Goal: Task Accomplishment & Management: Manage account settings

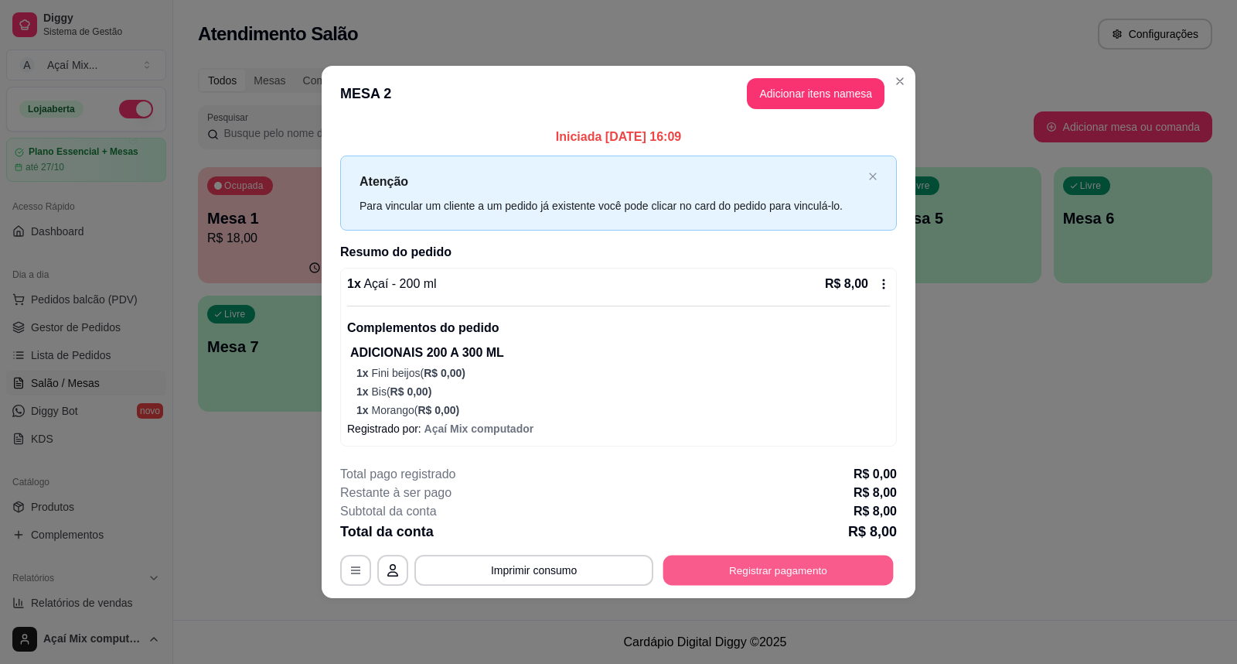
click at [771, 565] on button "Registrar pagamento" at bounding box center [779, 570] width 230 height 30
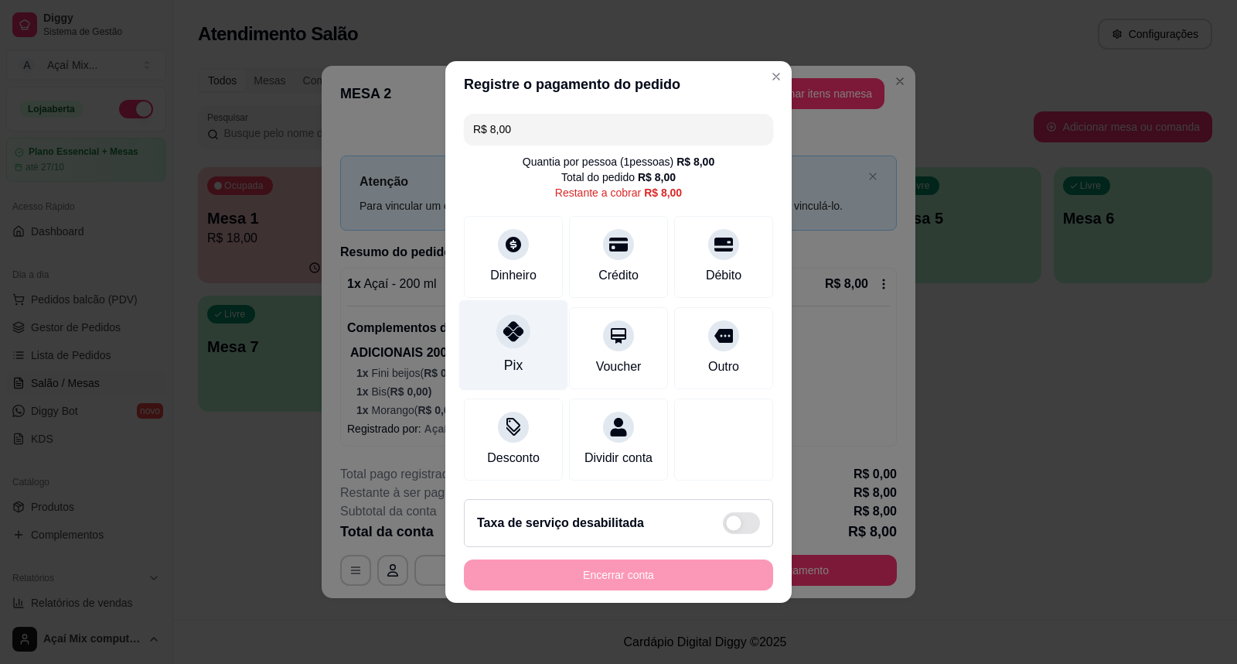
drag, startPoint x: 511, startPoint y: 328, endPoint x: 542, endPoint y: 365, distance: 48.3
click at [512, 328] on icon at bounding box center [513, 331] width 20 height 20
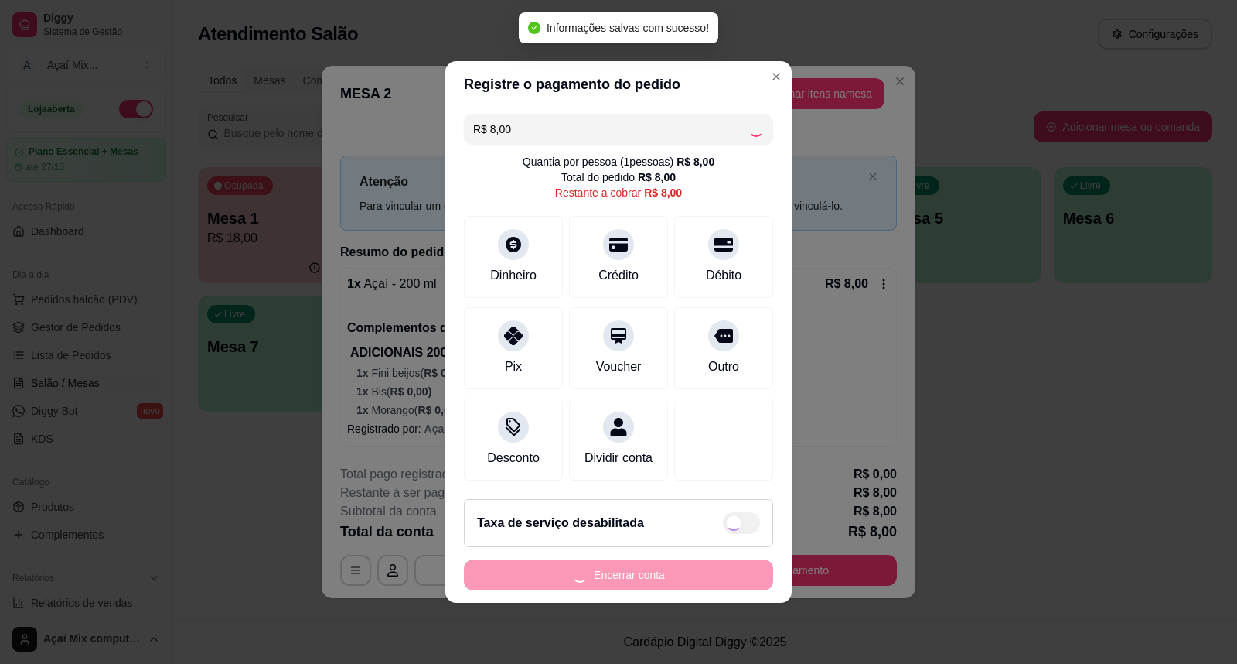
type input "R$ 0,00"
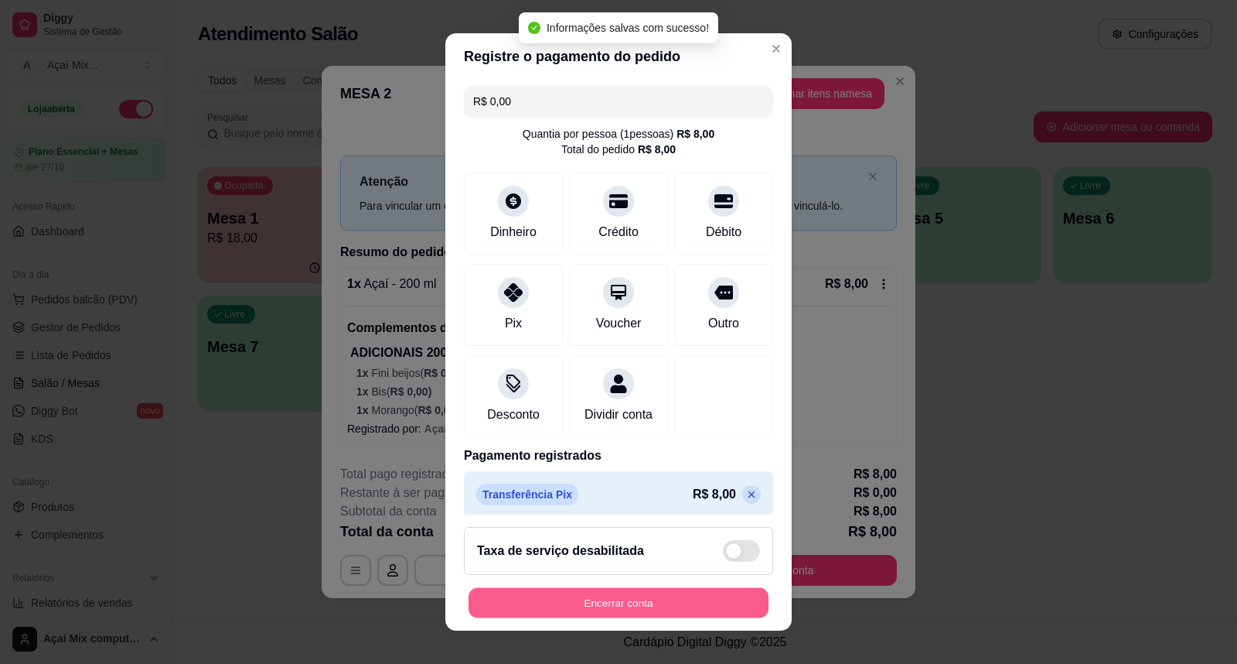
click at [661, 596] on button "Encerrar conta" at bounding box center [619, 603] width 300 height 30
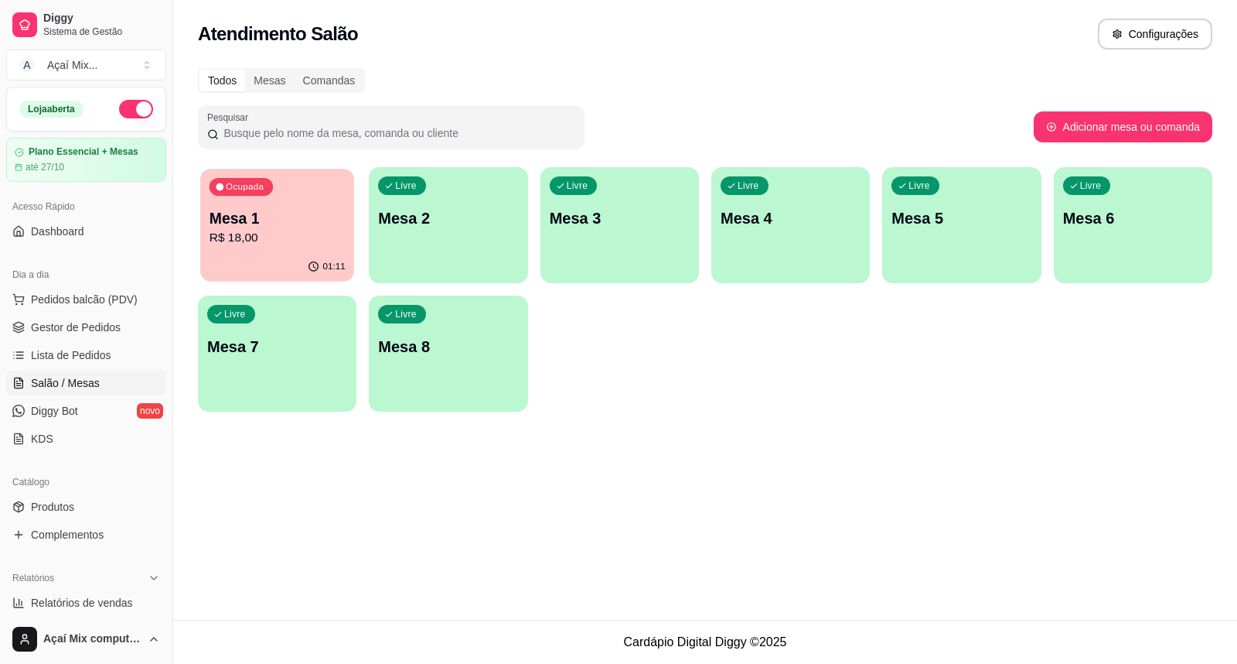
click at [255, 278] on div "01:11" at bounding box center [277, 266] width 154 height 29
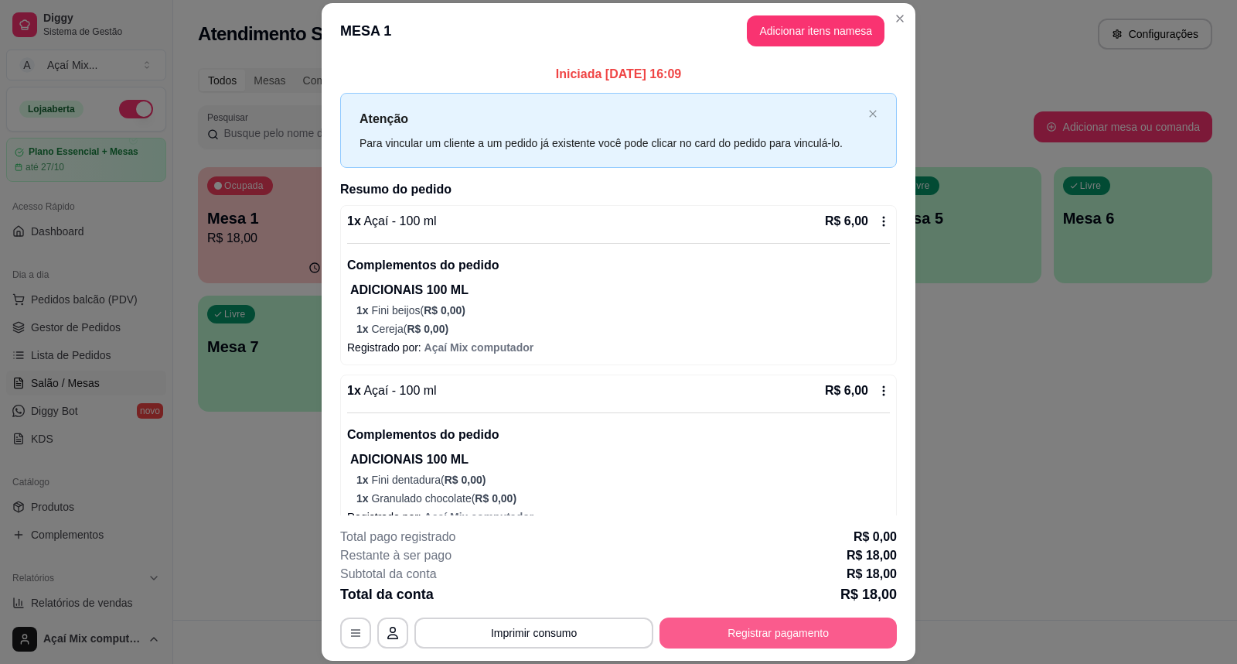
click at [704, 629] on button "Registrar pagamento" at bounding box center [778, 632] width 237 height 31
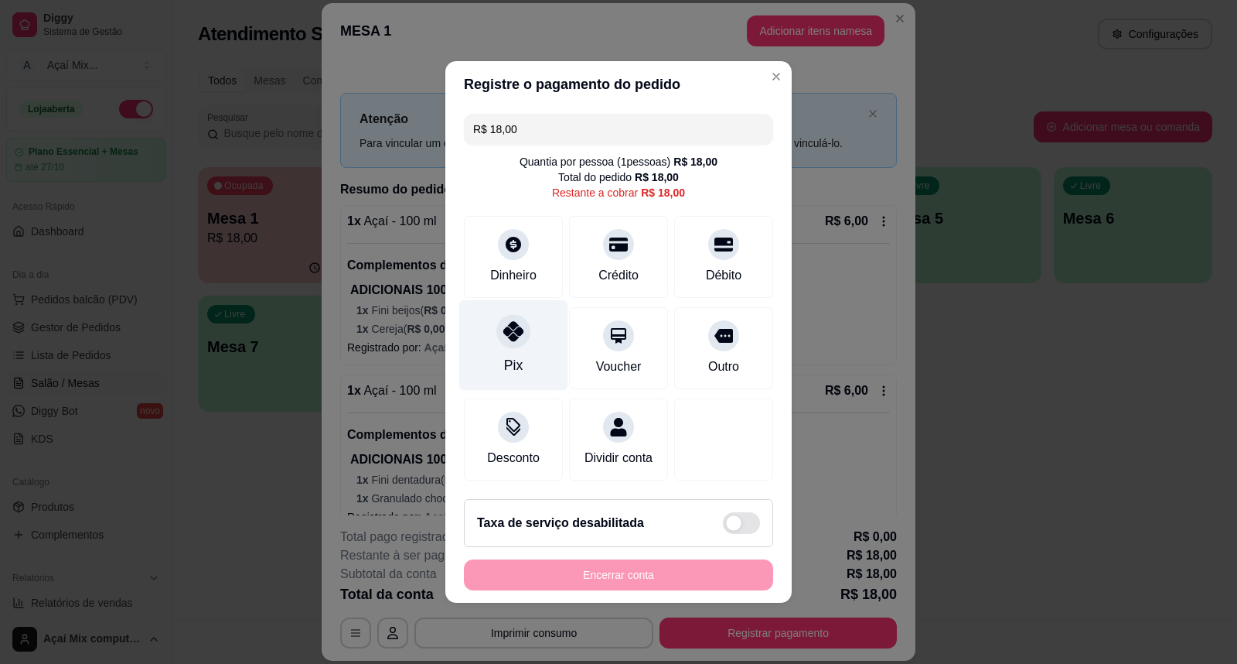
click at [524, 353] on div "Pix" at bounding box center [513, 345] width 109 height 90
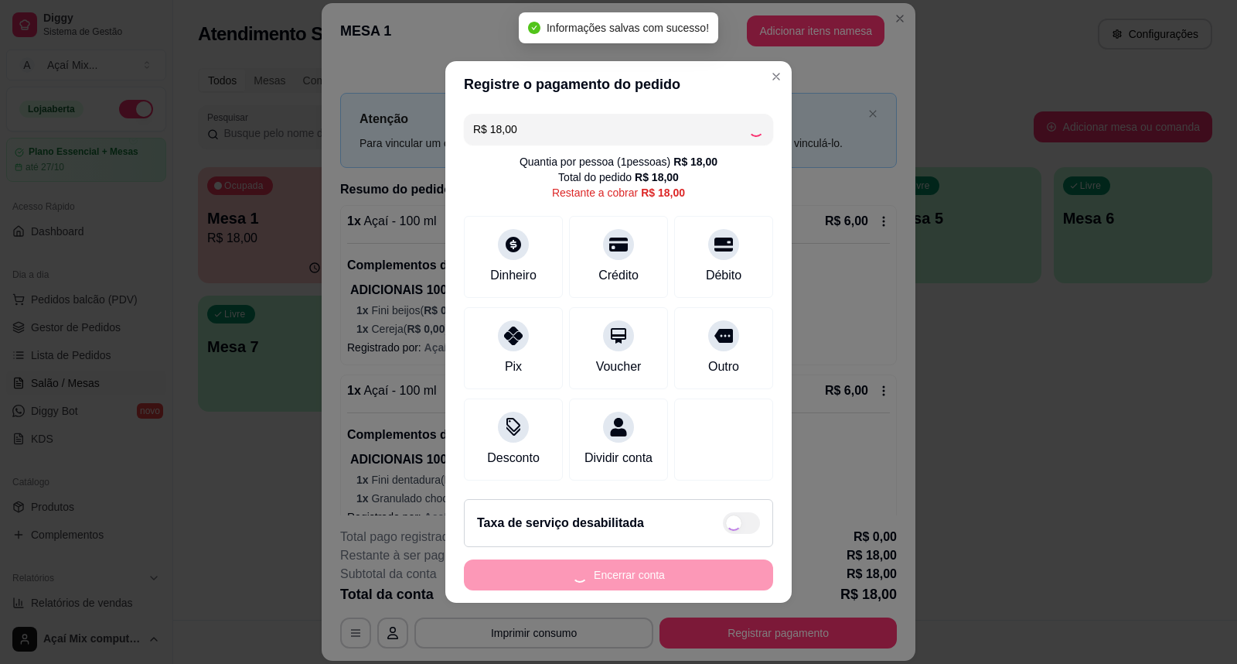
type input "R$ 0,00"
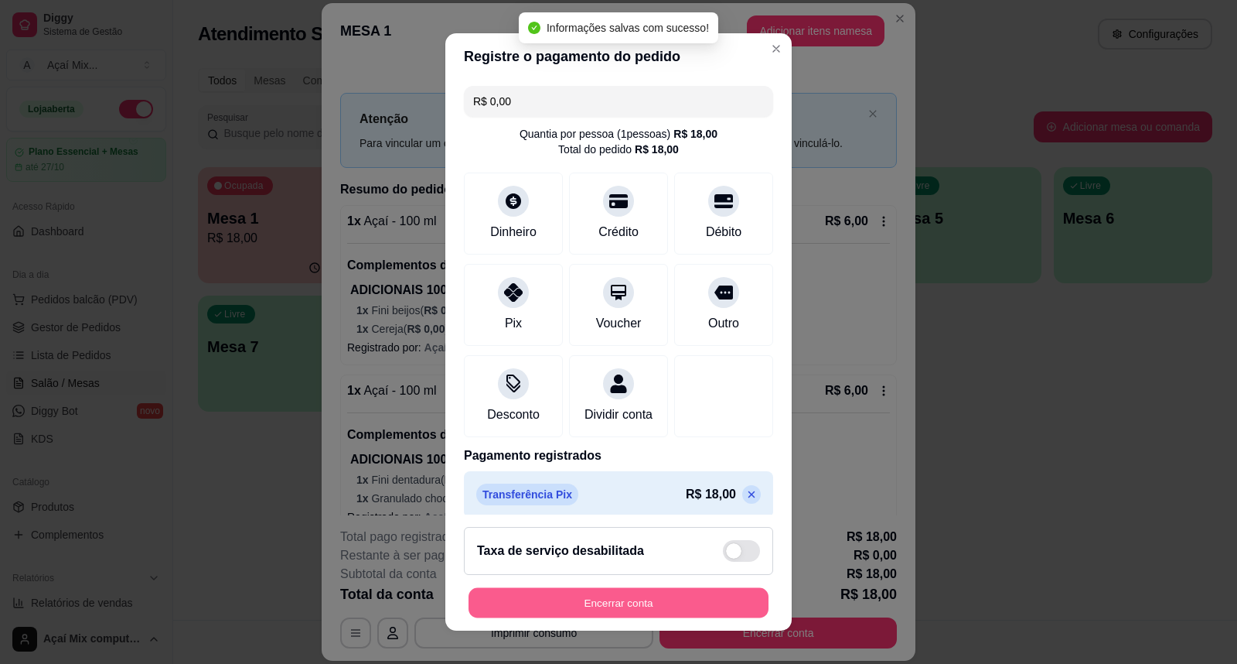
click at [676, 599] on button "Encerrar conta" at bounding box center [619, 603] width 300 height 30
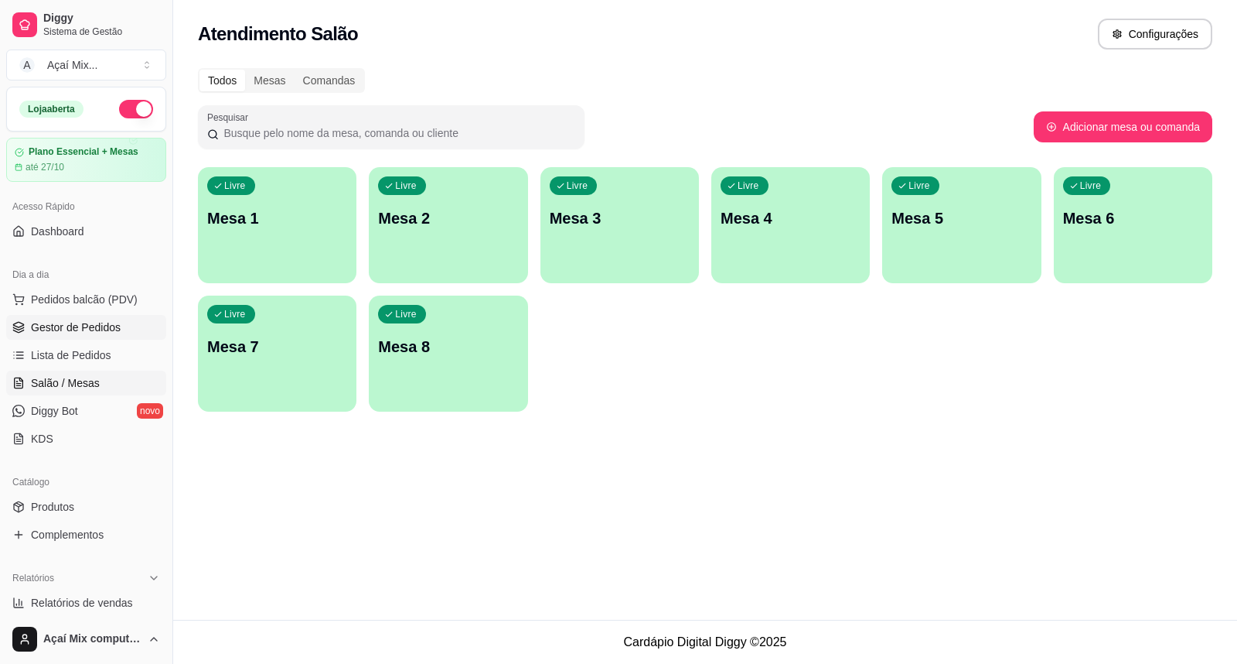
click at [56, 323] on span "Gestor de Pedidos" at bounding box center [76, 326] width 90 height 15
click at [32, 331] on span "Gestor de Pedidos" at bounding box center [76, 326] width 90 height 15
click at [71, 321] on span "Gestor de Pedidos" at bounding box center [76, 326] width 90 height 15
click at [72, 322] on span "Gestor de Pedidos" at bounding box center [76, 326] width 90 height 15
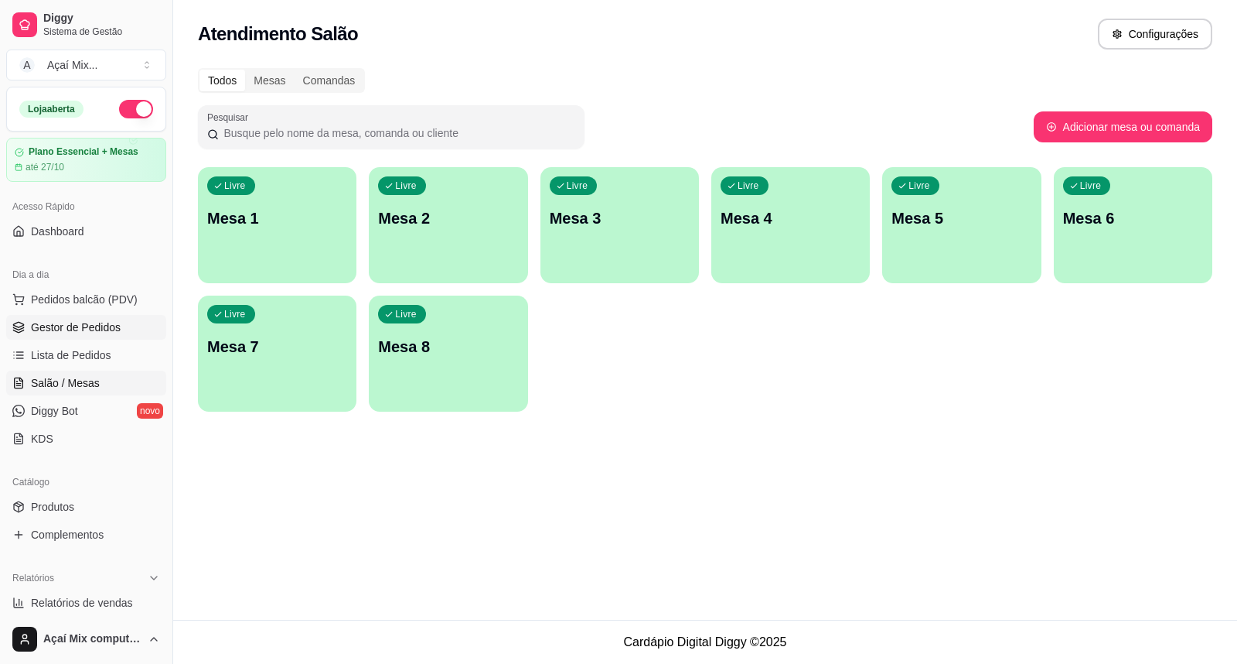
click at [72, 322] on span "Gestor de Pedidos" at bounding box center [76, 326] width 90 height 15
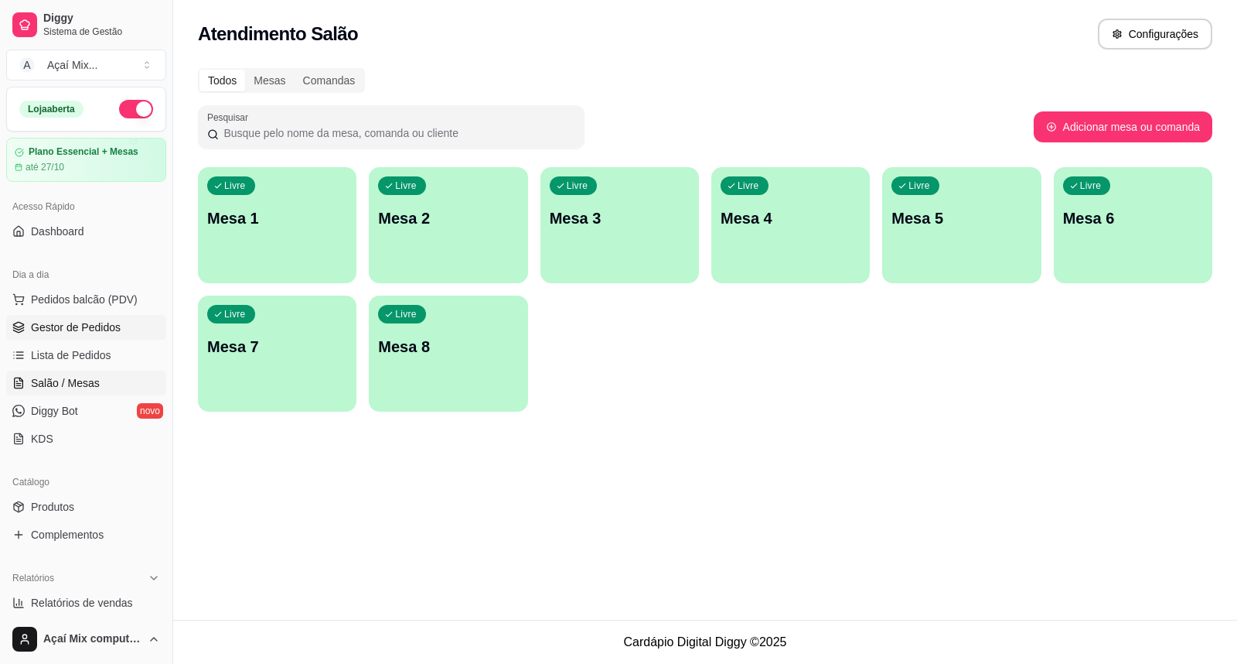
click at [72, 322] on span "Gestor de Pedidos" at bounding box center [76, 326] width 90 height 15
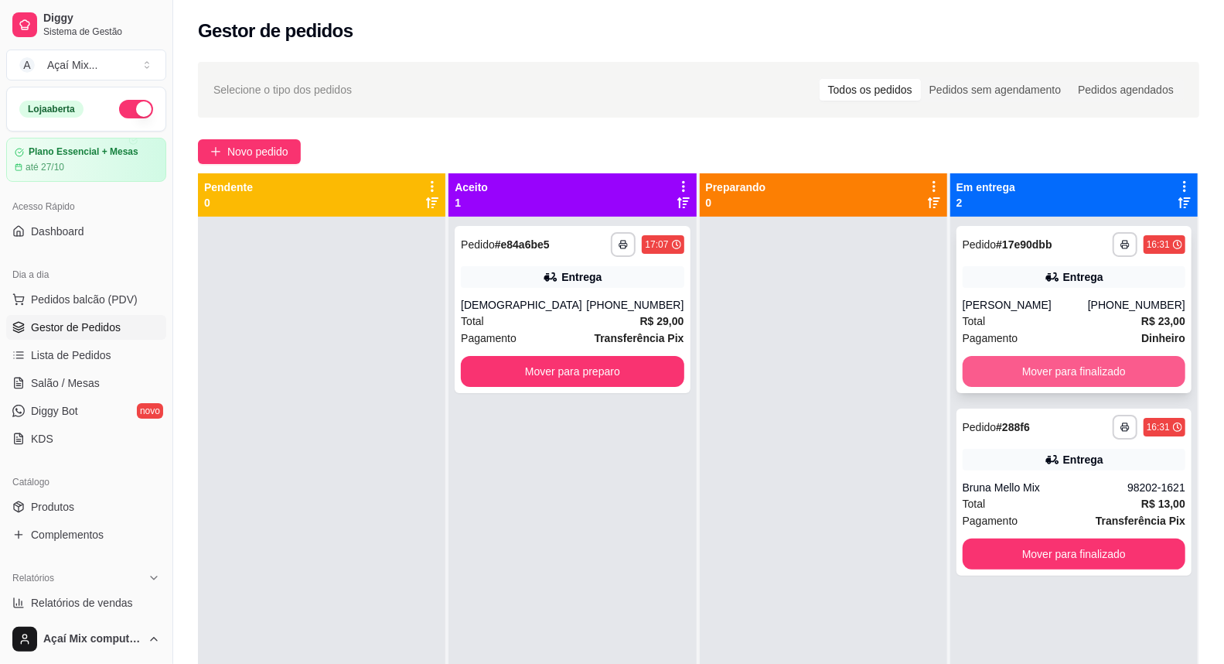
click at [1022, 360] on button "Mover para finalizado" at bounding box center [1074, 371] width 223 height 31
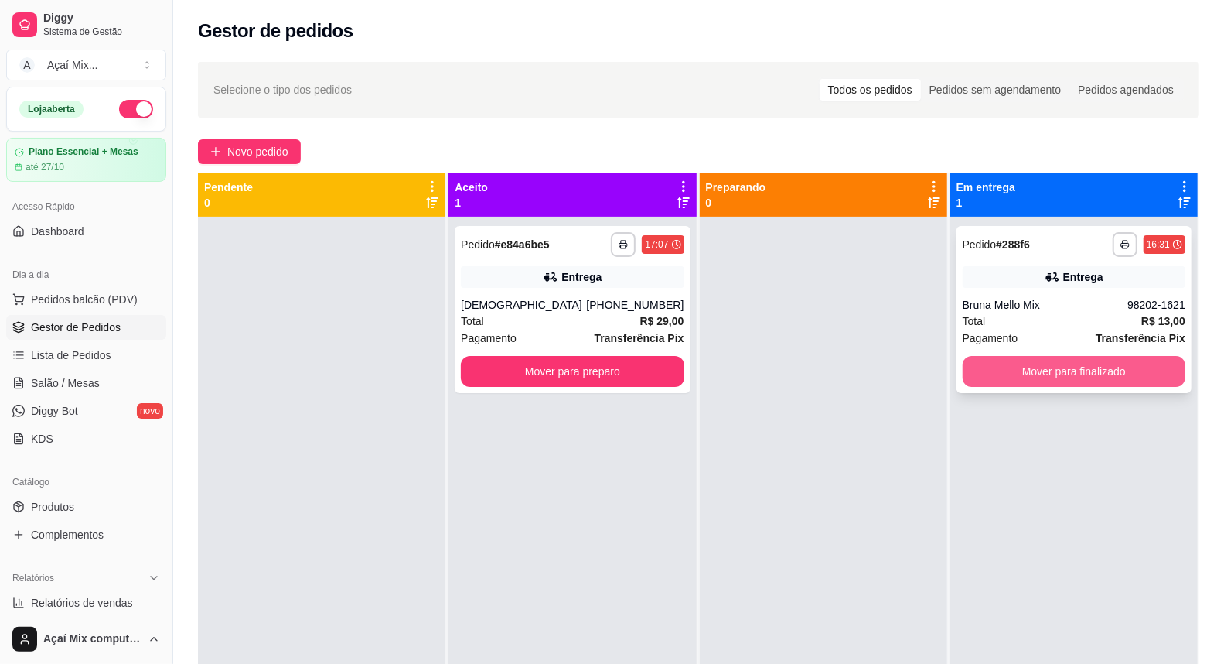
click at [1023, 360] on button "Mover para finalizado" at bounding box center [1074, 371] width 223 height 31
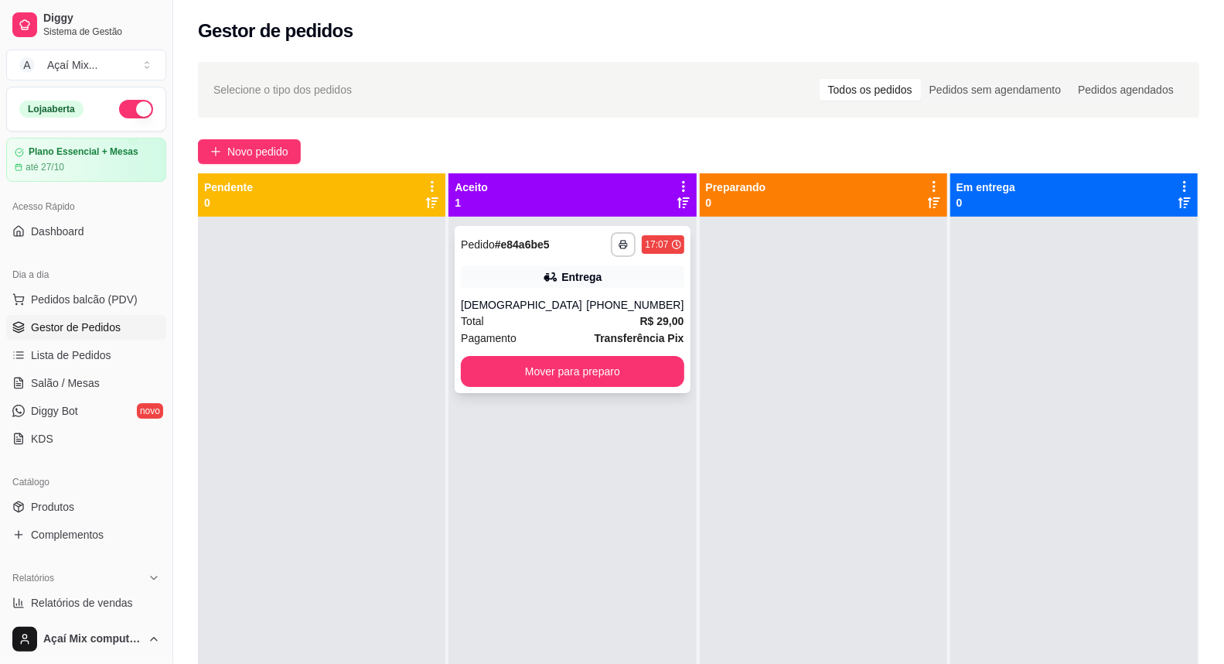
click at [568, 268] on div "Entrega" at bounding box center [572, 277] width 223 height 22
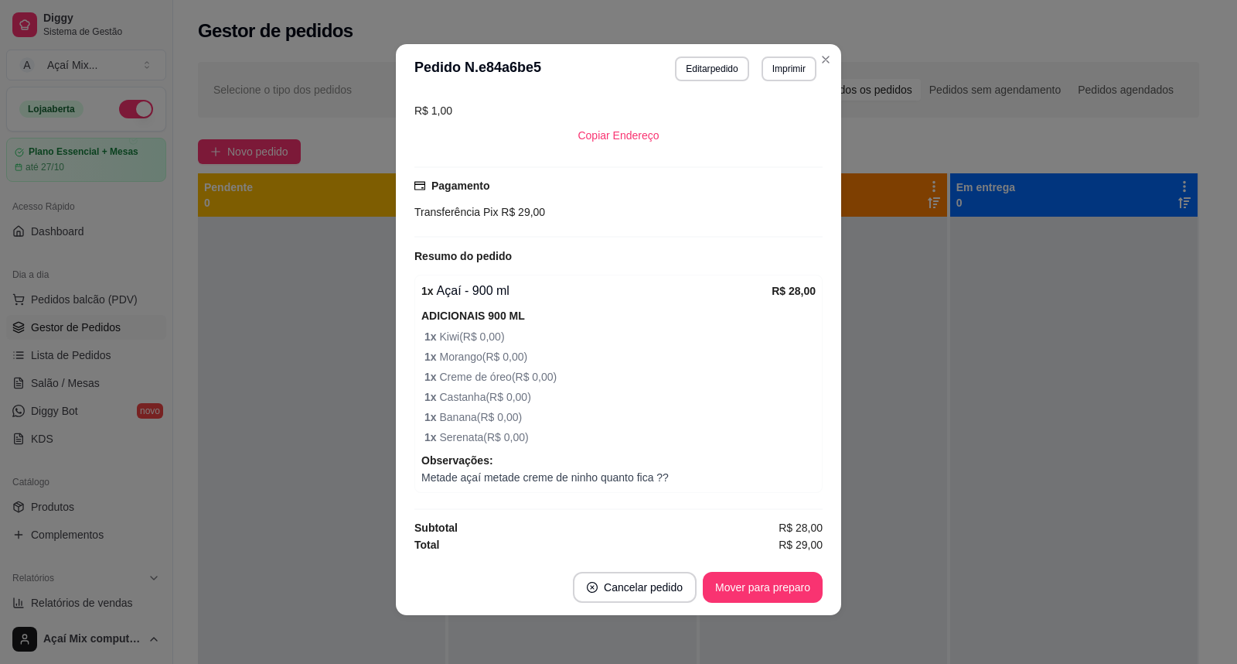
scroll to position [3, 0]
